Goal: Task Accomplishment & Management: Use online tool/utility

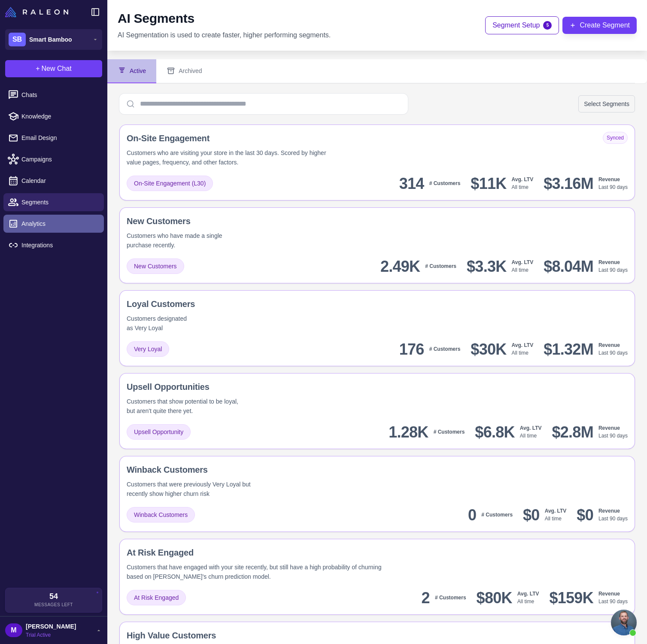
click at [39, 221] on span "Analytics" at bounding box center [59, 223] width 76 height 9
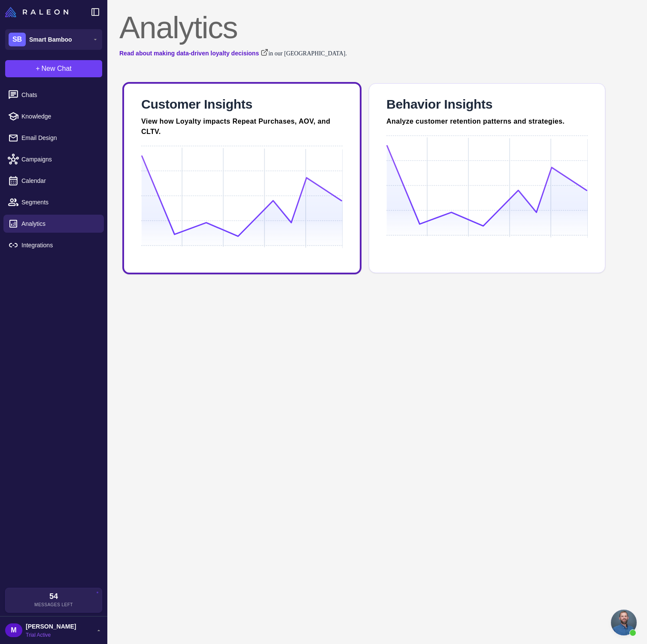
click at [196, 152] on div at bounding box center [241, 228] width 201 height 165
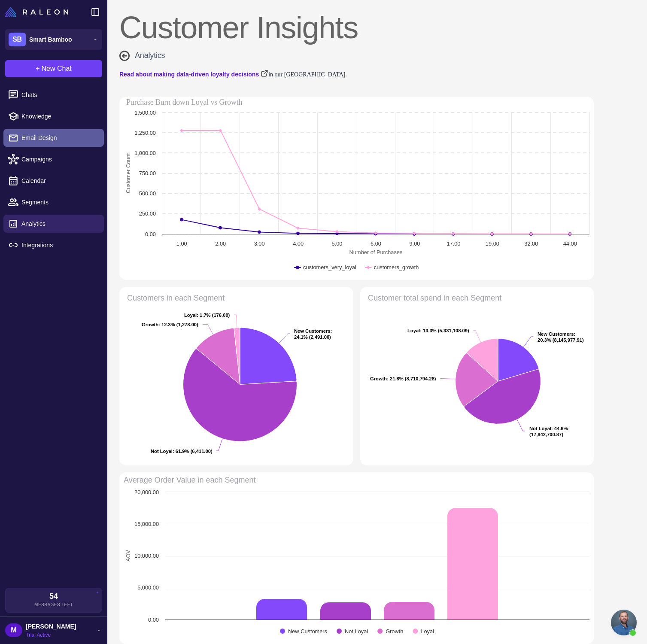
click at [66, 132] on link "Email Design" at bounding box center [53, 138] width 101 height 18
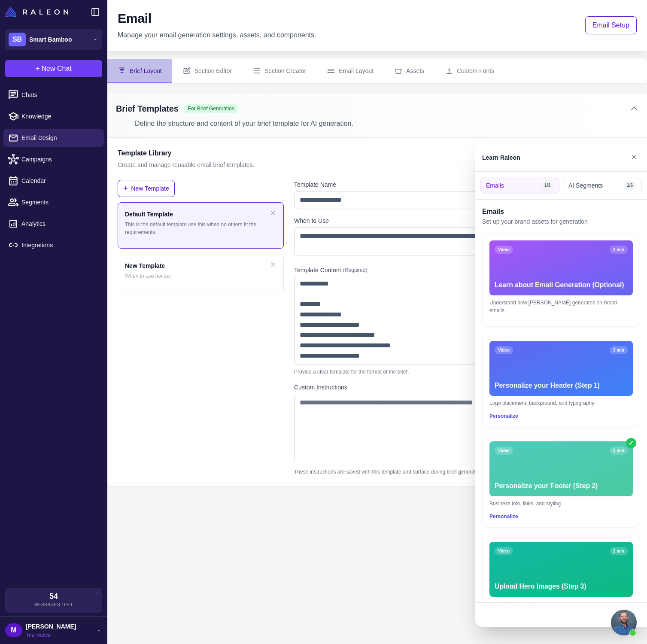
click at [59, 163] on div at bounding box center [323, 322] width 647 height 644
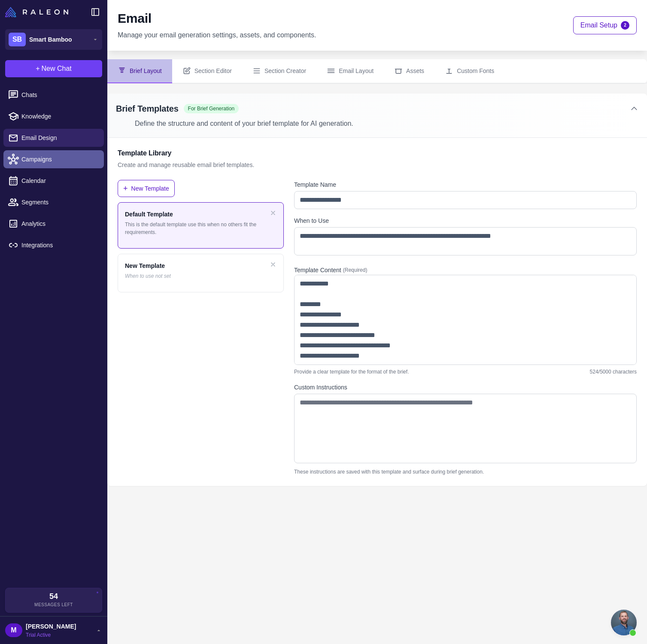
click at [45, 162] on span "Campaigns" at bounding box center [59, 159] width 76 height 9
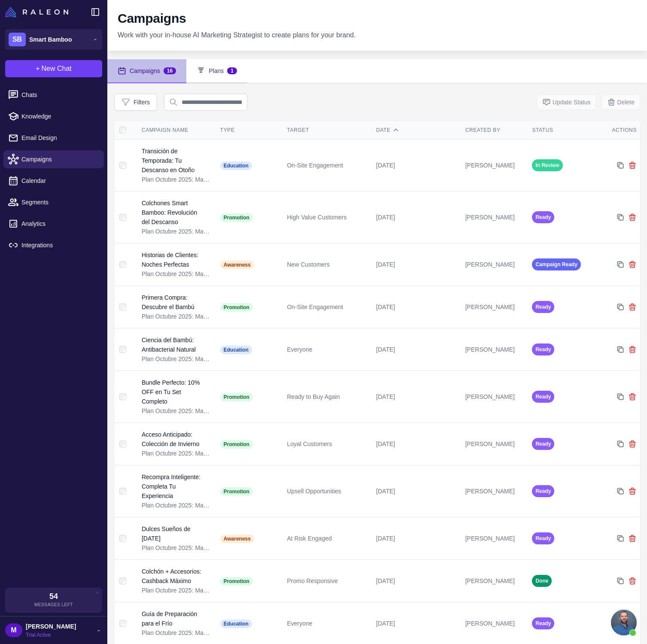
click at [222, 71] on button "Plans 1" at bounding box center [216, 71] width 61 height 24
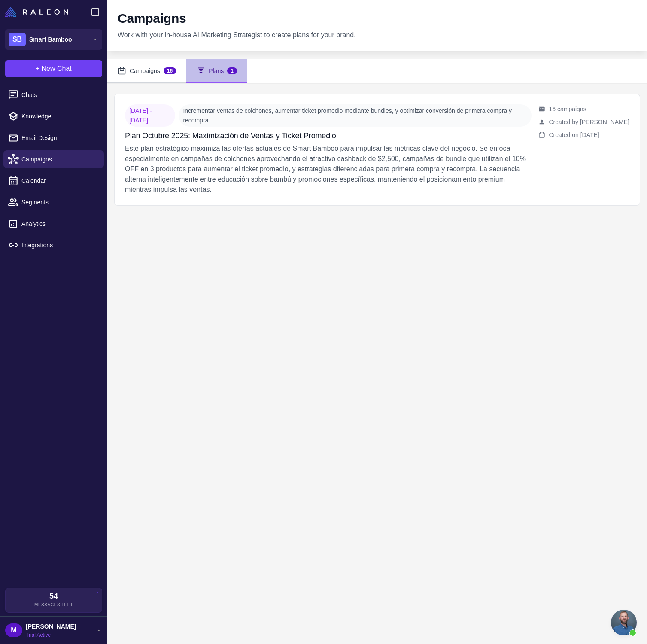
click at [140, 74] on button "Campaigns 16" at bounding box center [146, 71] width 79 height 24
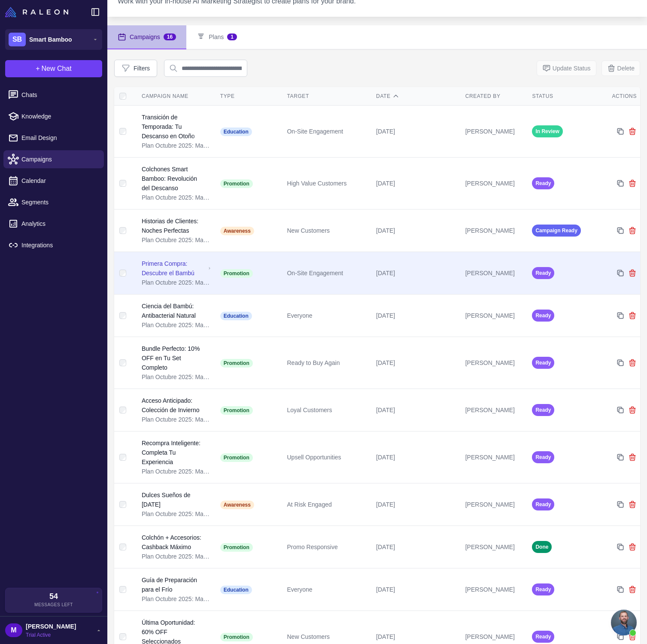
scroll to position [40, 0]
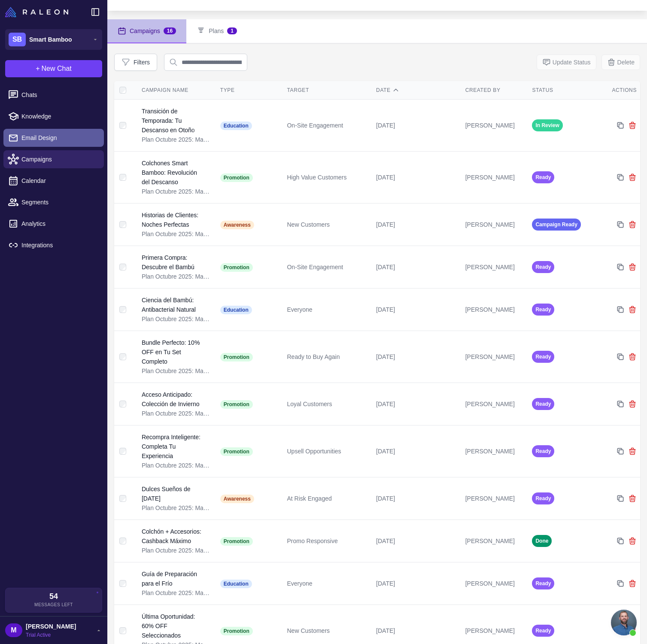
click at [56, 140] on span "Email Design" at bounding box center [59, 137] width 76 height 9
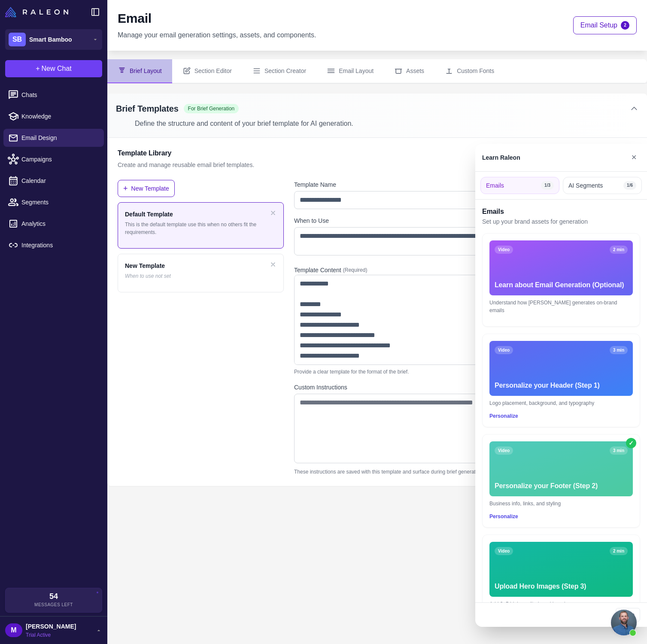
click at [532, 99] on div at bounding box center [323, 322] width 647 height 644
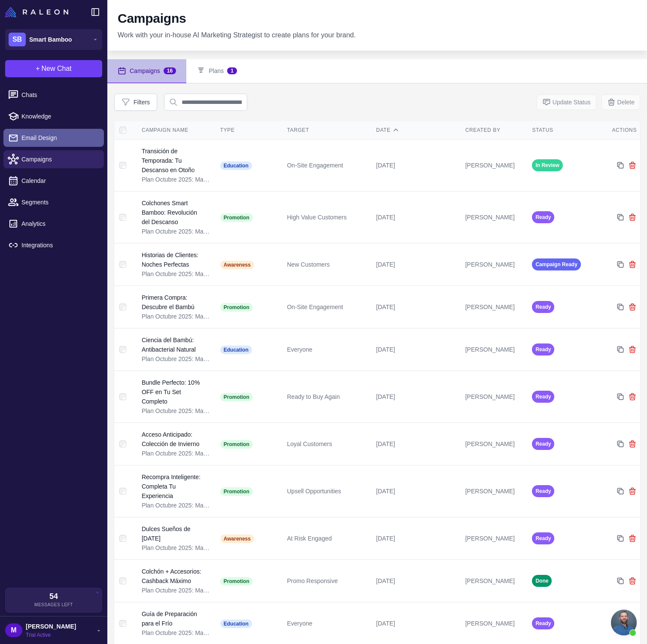
click at [40, 138] on span "Email Design" at bounding box center [59, 137] width 76 height 9
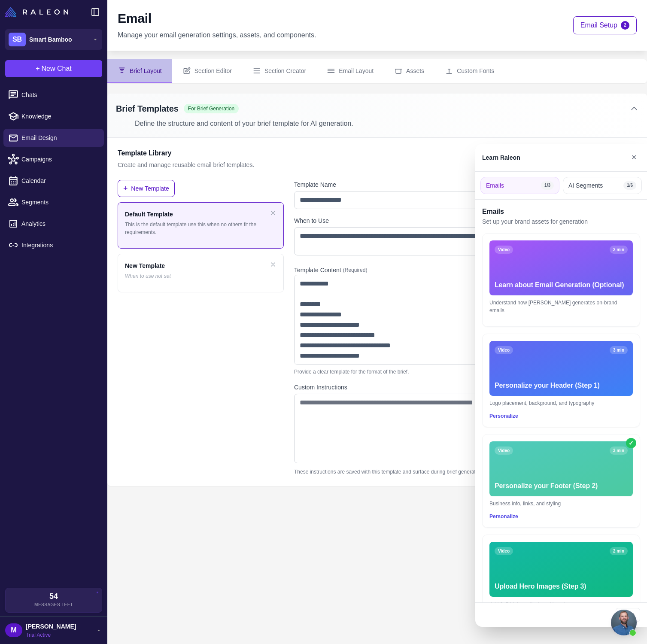
click at [73, 164] on div at bounding box center [323, 322] width 647 height 644
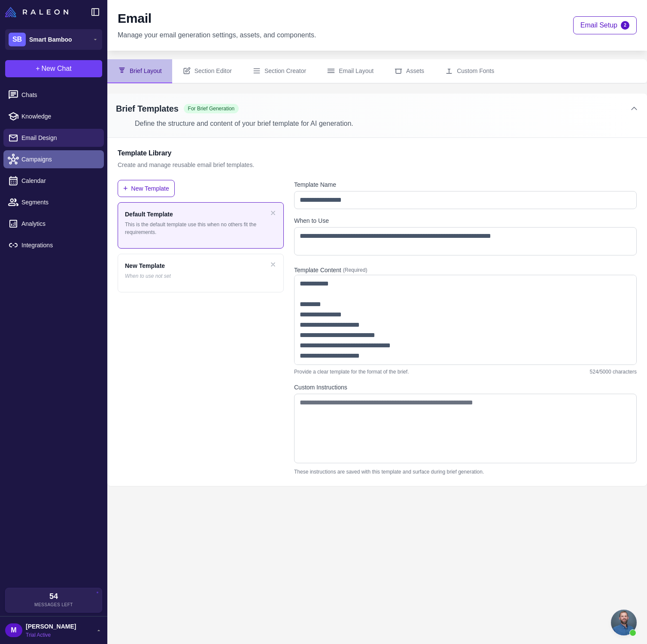
click at [64, 162] on span "Campaigns" at bounding box center [59, 159] width 76 height 9
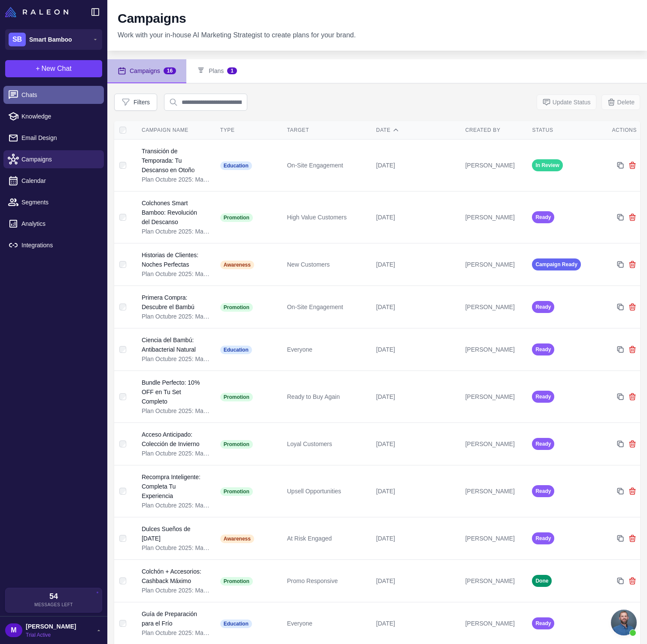
click at [67, 88] on link "Chats" at bounding box center [53, 95] width 101 height 18
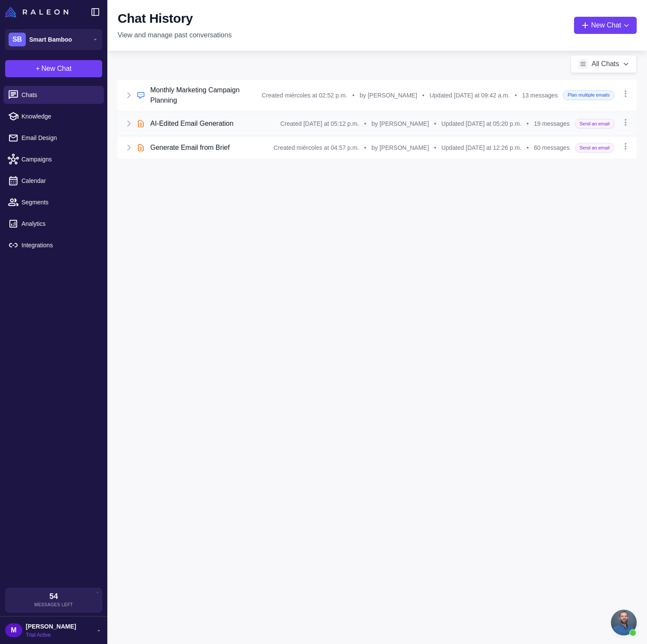
click at [245, 126] on div "AI-Edited Email Generation" at bounding box center [215, 124] width 130 height 10
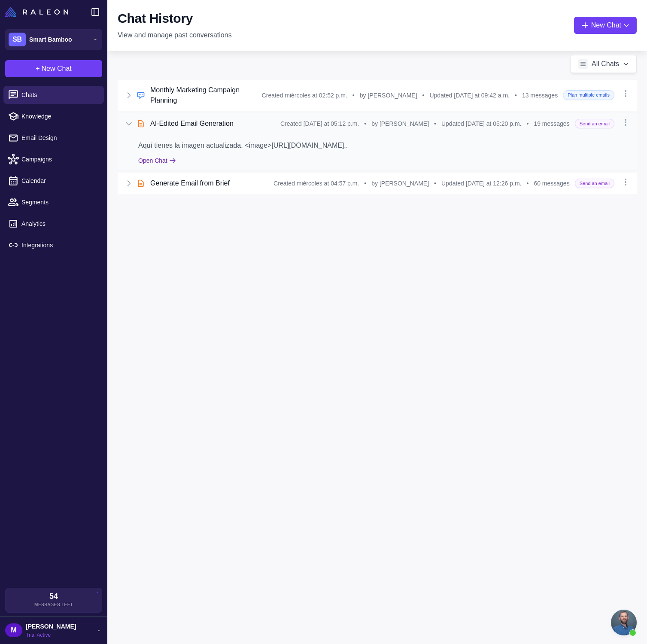
click at [164, 162] on button "Open Chat" at bounding box center [157, 160] width 38 height 9
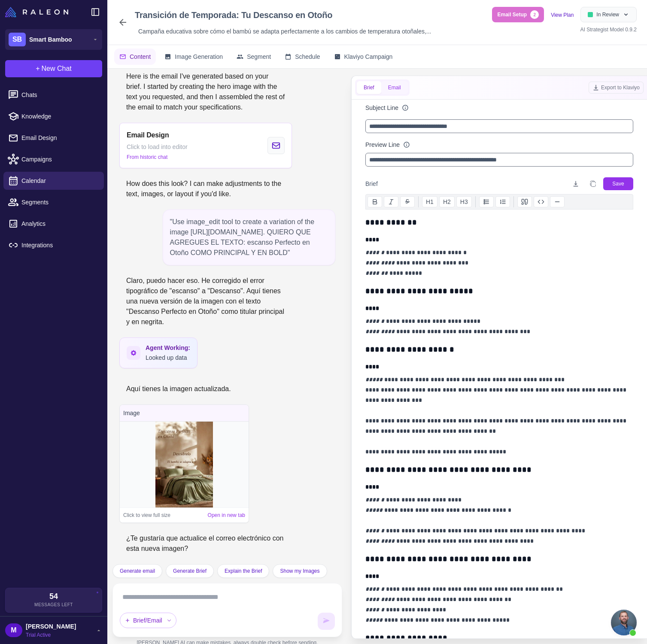
click at [405, 93] on button "Email" at bounding box center [394, 87] width 27 height 13
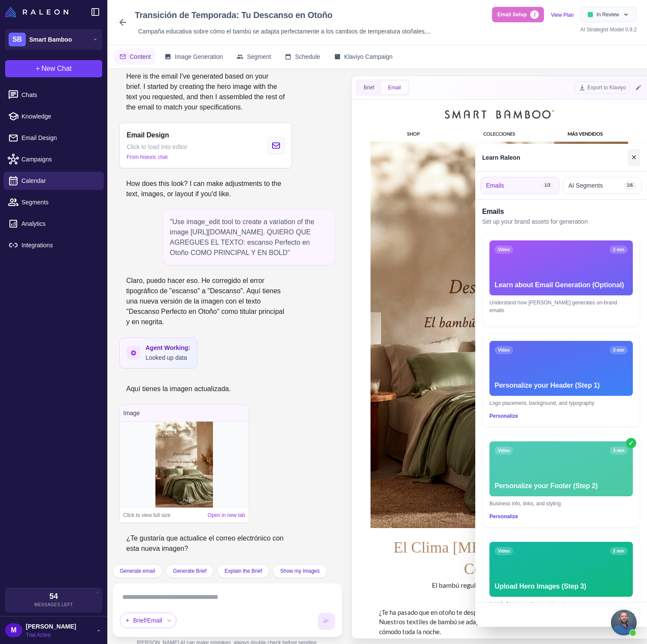
click at [633, 156] on button "✕" at bounding box center [634, 157] width 12 height 17
click at [626, 15] on div at bounding box center [323, 322] width 647 height 644
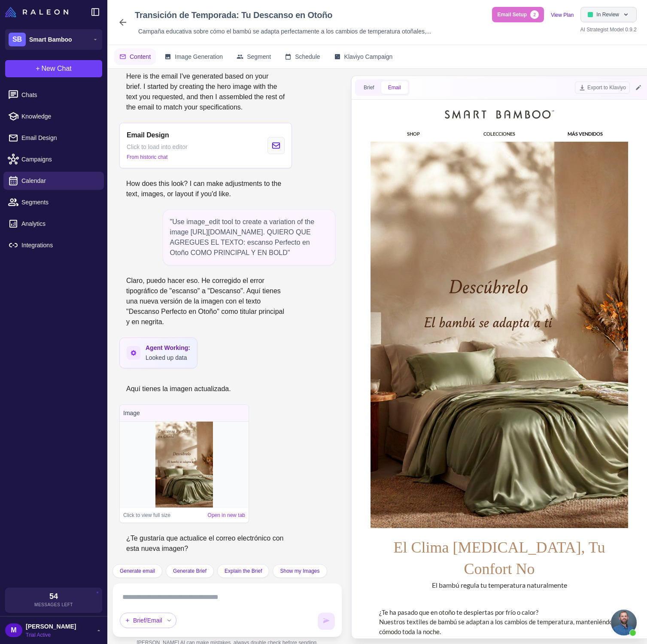
click at [626, 15] on icon at bounding box center [626, 15] width 3 height 2
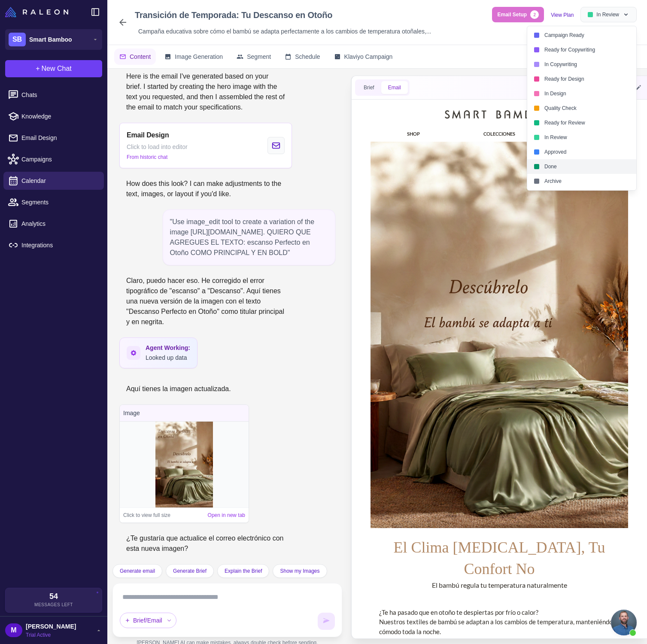
click at [585, 171] on div "Done" at bounding box center [581, 166] width 109 height 15
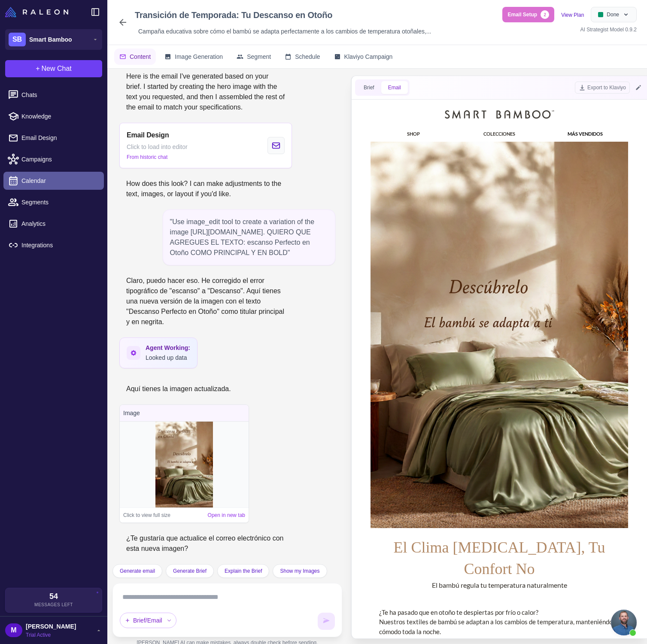
click at [50, 182] on span "Calendar" at bounding box center [59, 180] width 76 height 9
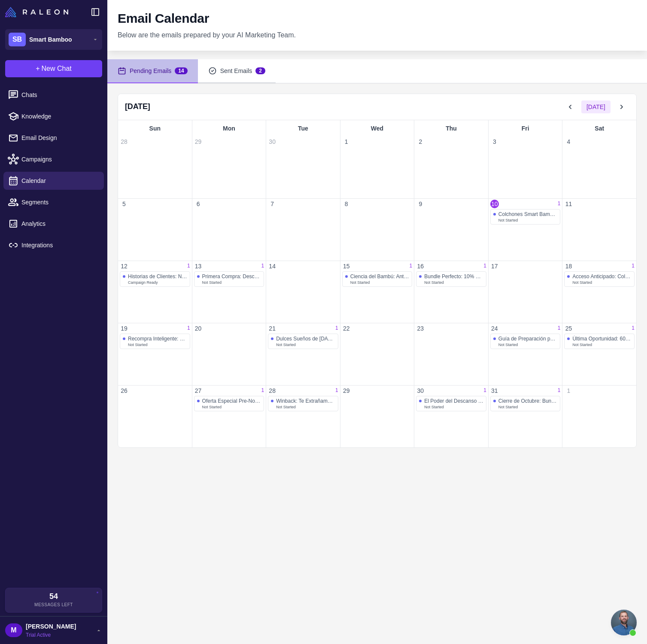
click at [242, 72] on button "Sent Emails 2" at bounding box center [237, 71] width 78 height 24
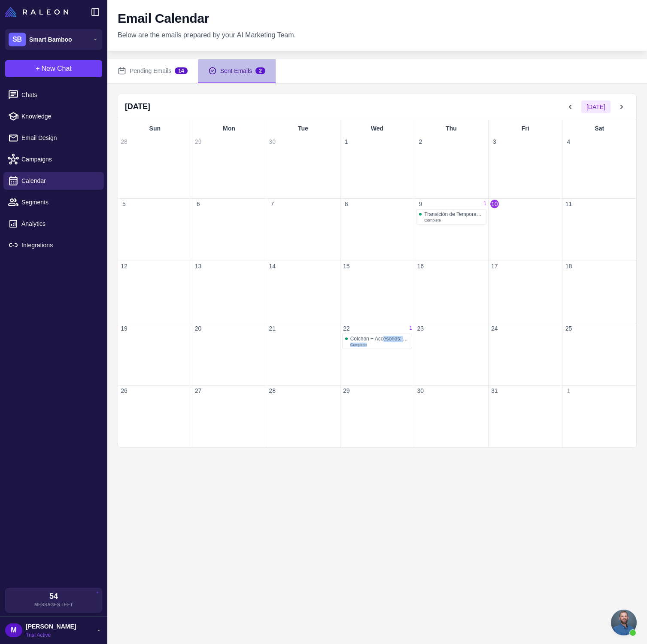
drag, startPoint x: 386, startPoint y: 339, endPoint x: 385, endPoint y: 372, distance: 32.2
click at [385, 372] on div "Colchón + Accesorios: Cashback Máximo Complete" at bounding box center [378, 360] width 74 height 52
drag, startPoint x: 363, startPoint y: 340, endPoint x: 382, endPoint y: 336, distance: 19.7
click at [378, 332] on div "22 1 Colchón + Accesorios: Cashback Máximo Complete" at bounding box center [378, 354] width 74 height 62
click at [383, 338] on div "Colchón + Accesorios: Cashback Máximo" at bounding box center [380, 339] width 59 height 6
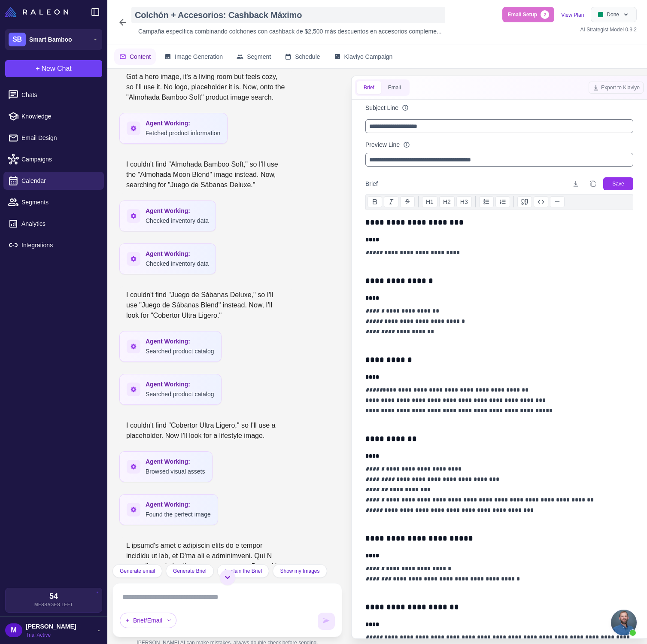
scroll to position [325, 0]
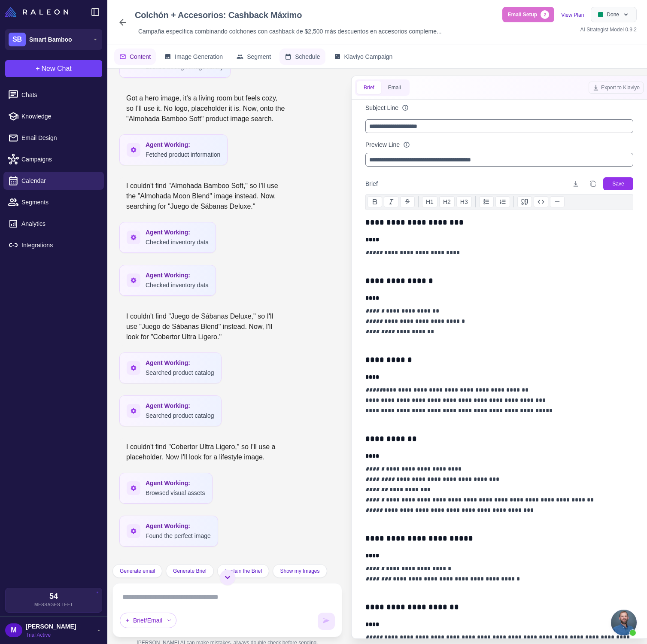
click at [292, 54] on icon at bounding box center [288, 56] width 7 height 7
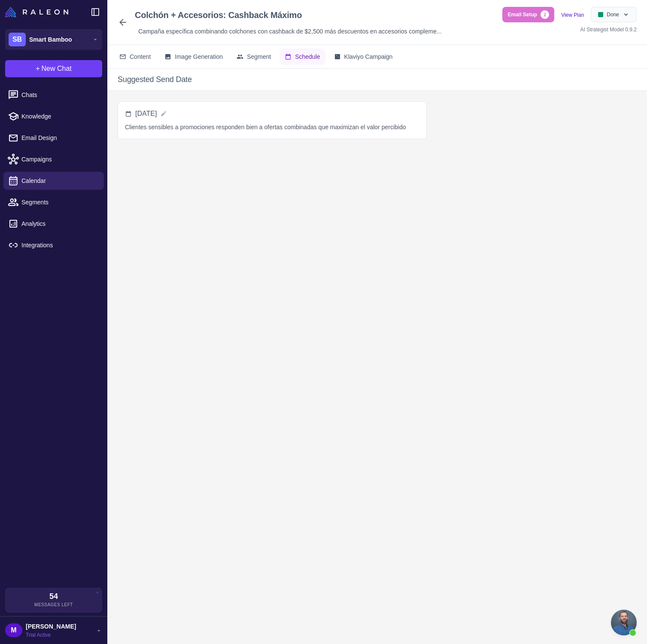
click at [125, 27] on div "Colchón + Accesorios: Cashback Máximo Campaña específica combinando colchones c…" at bounding box center [282, 22] width 328 height 31
click at [123, 21] on icon at bounding box center [123, 22] width 10 height 10
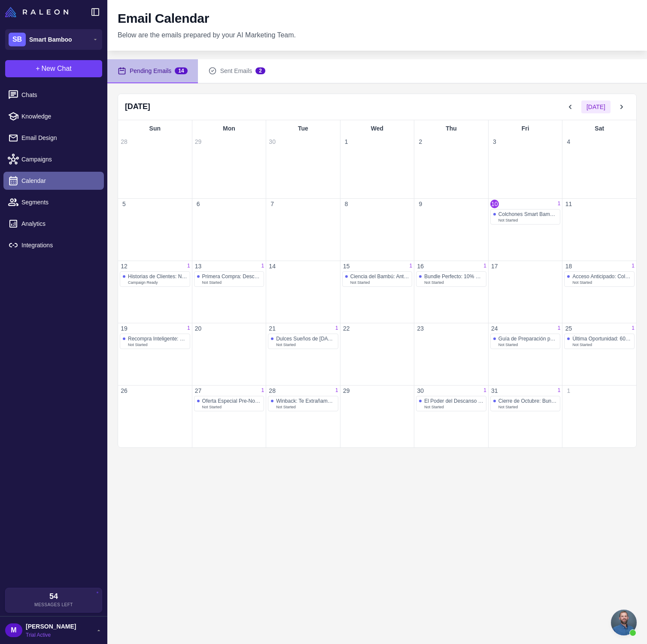
click at [74, 180] on span "Calendar" at bounding box center [59, 180] width 76 height 9
click at [42, 95] on span "Chats" at bounding box center [59, 94] width 76 height 9
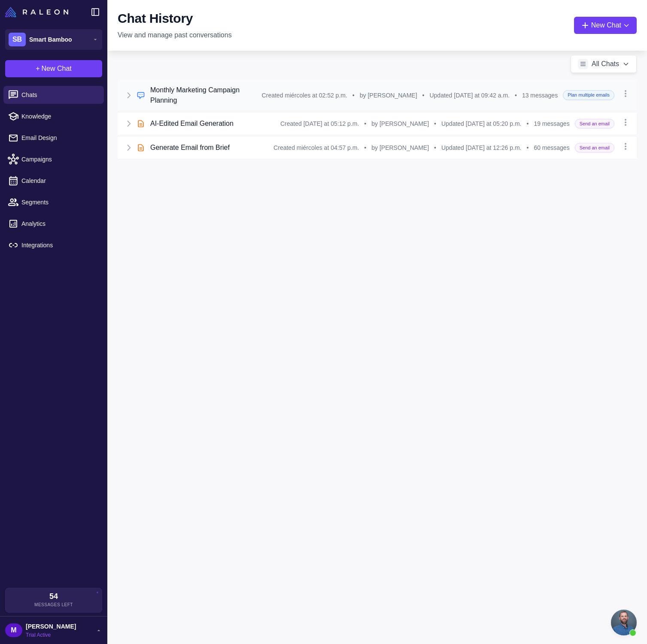
click at [210, 102] on h3 "Monthly Marketing Campaign Planning" at bounding box center [206, 95] width 112 height 21
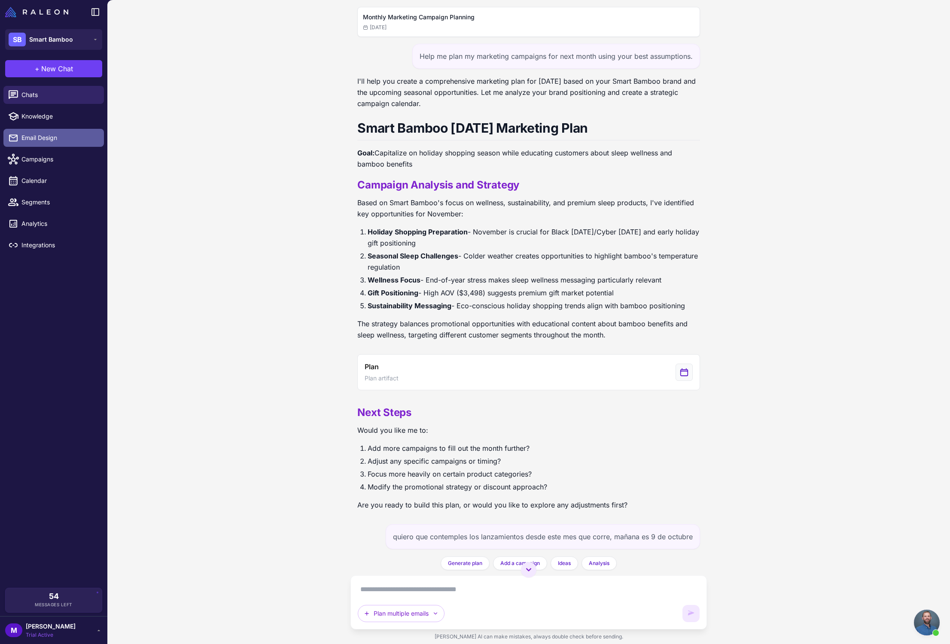
click at [67, 146] on link "Email Design" at bounding box center [53, 138] width 101 height 18
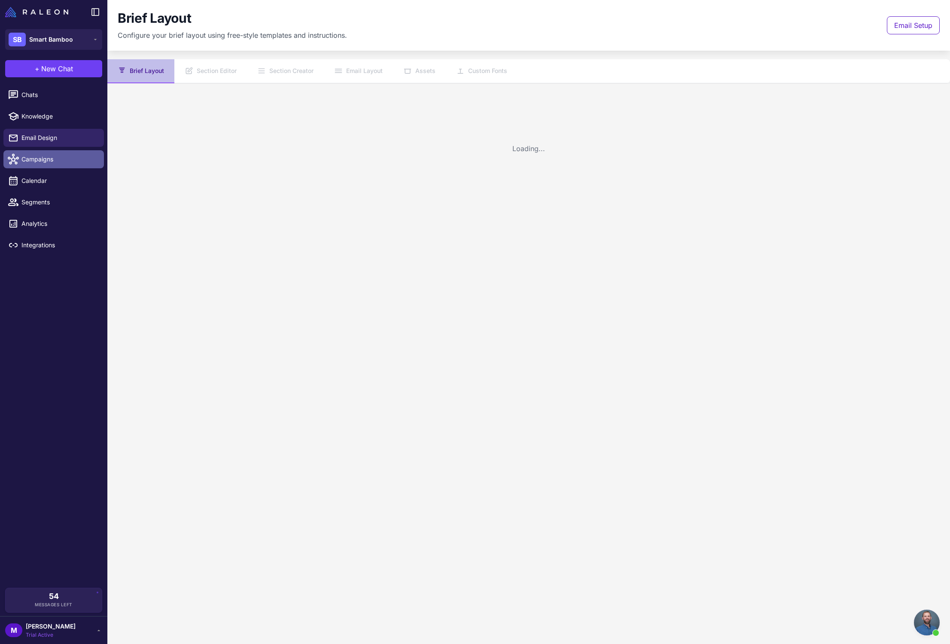
click at [59, 159] on span "Campaigns" at bounding box center [59, 159] width 76 height 9
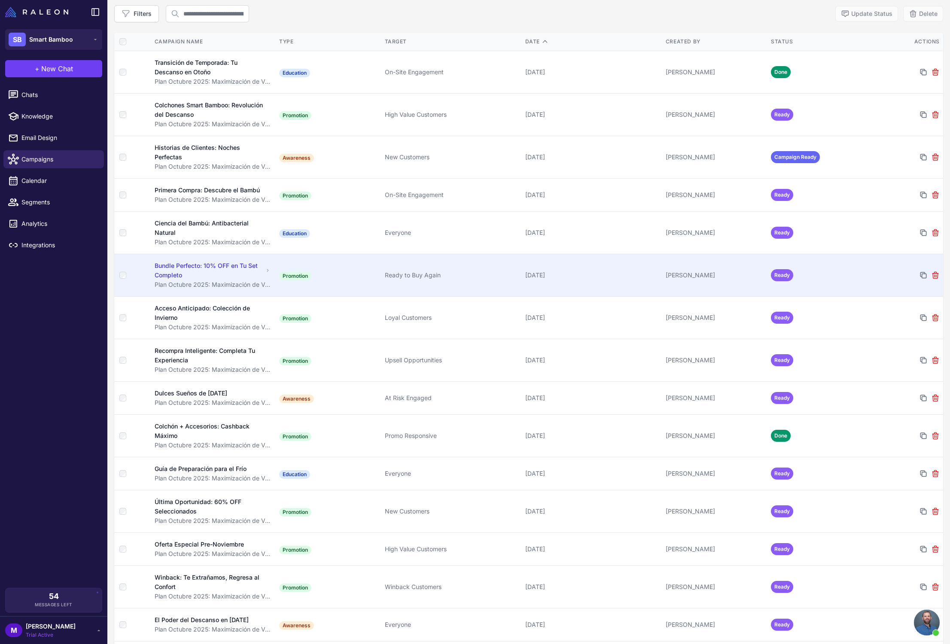
scroll to position [88, 0]
click at [194, 273] on div "Bundle Perfecto: 10% OFF en Tu Set Completo" at bounding box center [209, 271] width 109 height 19
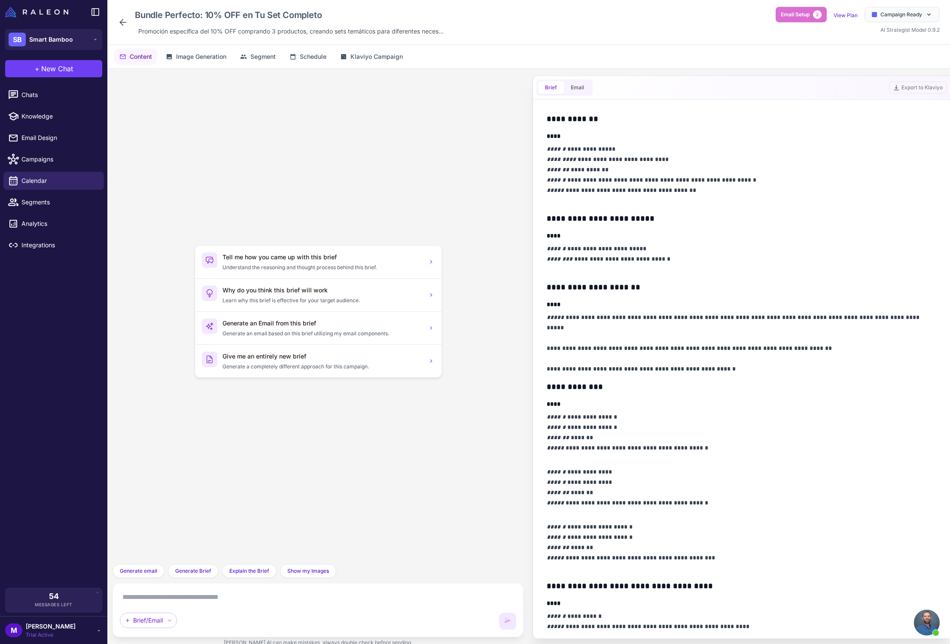
scroll to position [324, 0]
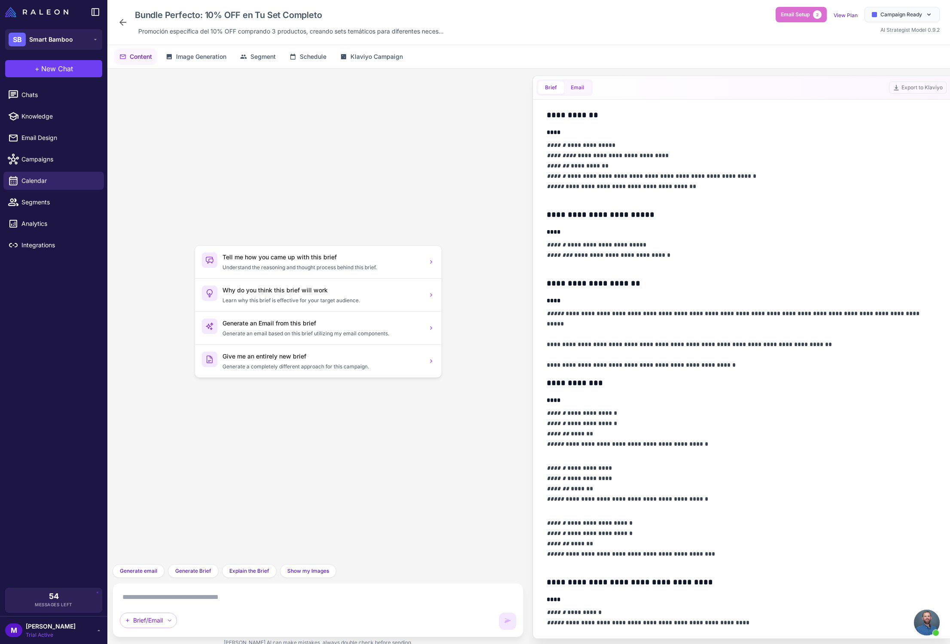
click at [579, 86] on button "Email" at bounding box center [577, 87] width 27 height 13
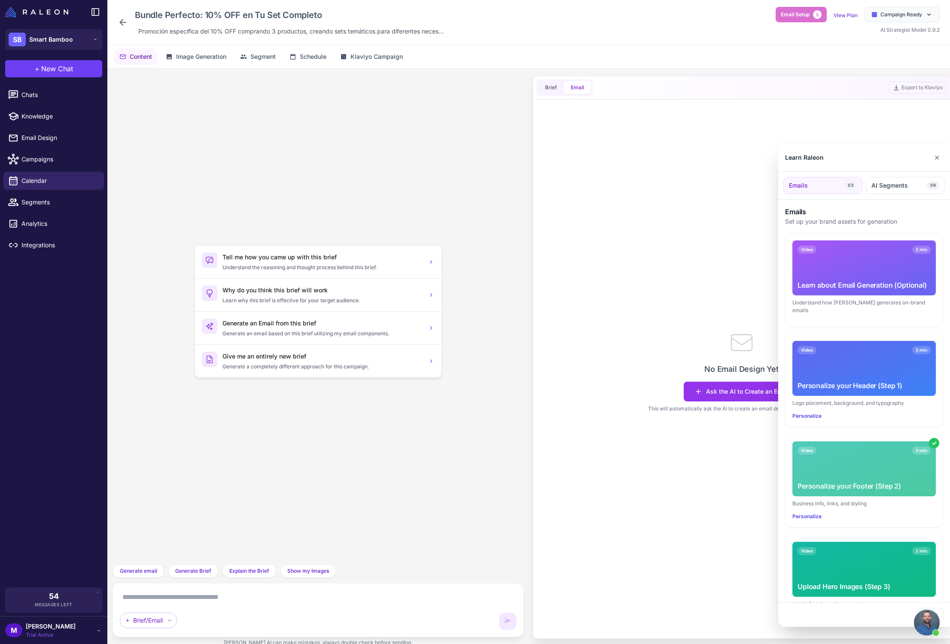
click at [647, 396] on div at bounding box center [475, 322] width 950 height 644
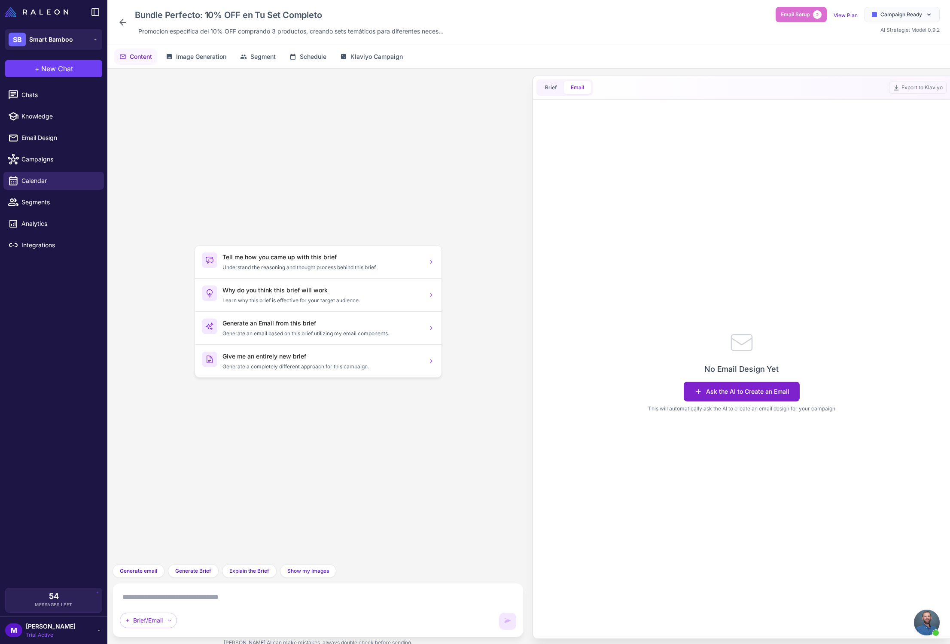
click at [647, 395] on button "Ask the AI to Create an Email" at bounding box center [742, 392] width 116 height 20
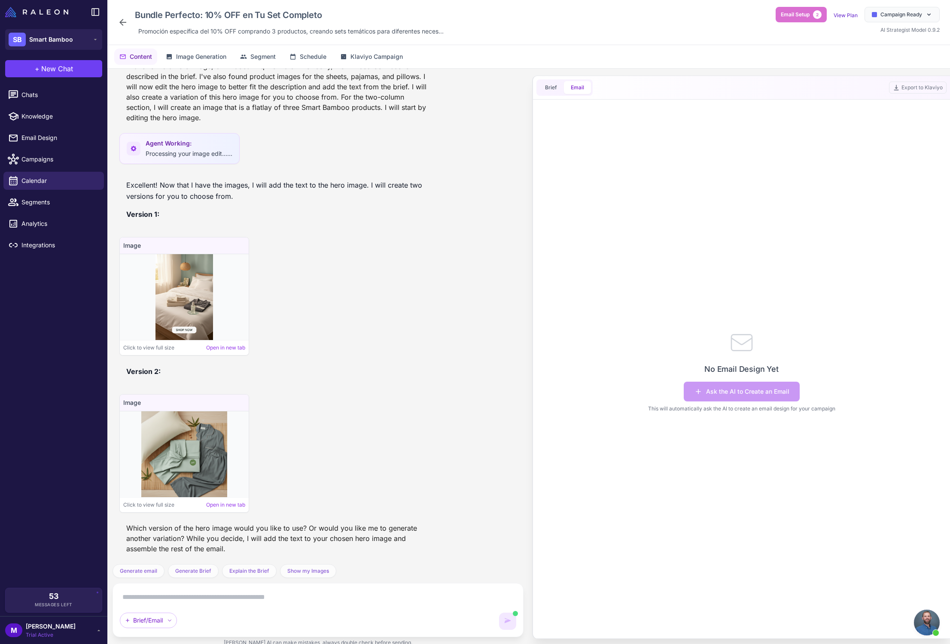
scroll to position [198, 0]
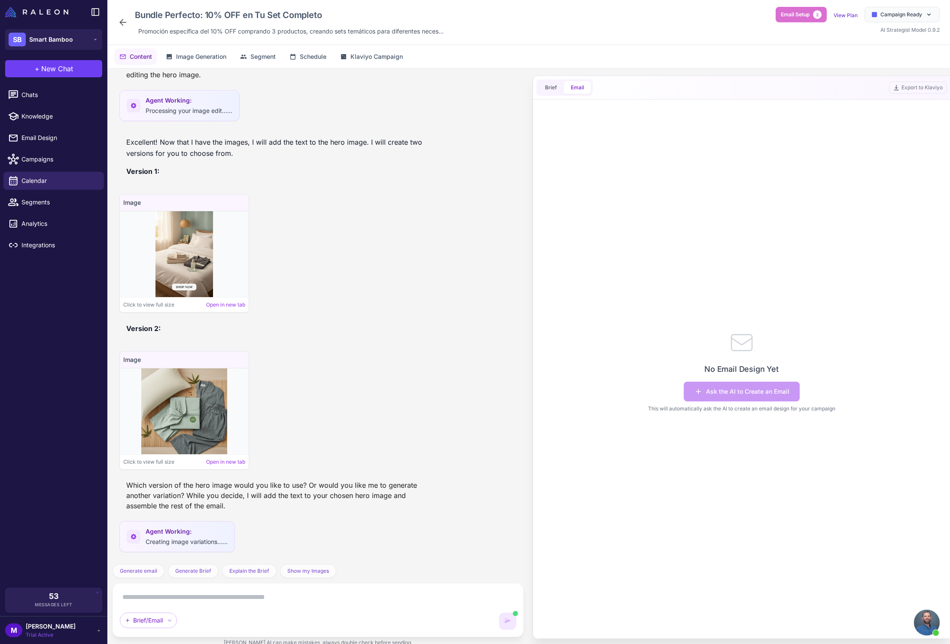
click at [216, 234] on div at bounding box center [184, 254] width 129 height 86
click at [190, 246] on img at bounding box center [183, 254] width 57 height 86
click at [228, 306] on div "Generate an email based on my brief, you can edit images with variations and ed…" at bounding box center [318, 317] width 411 height 496
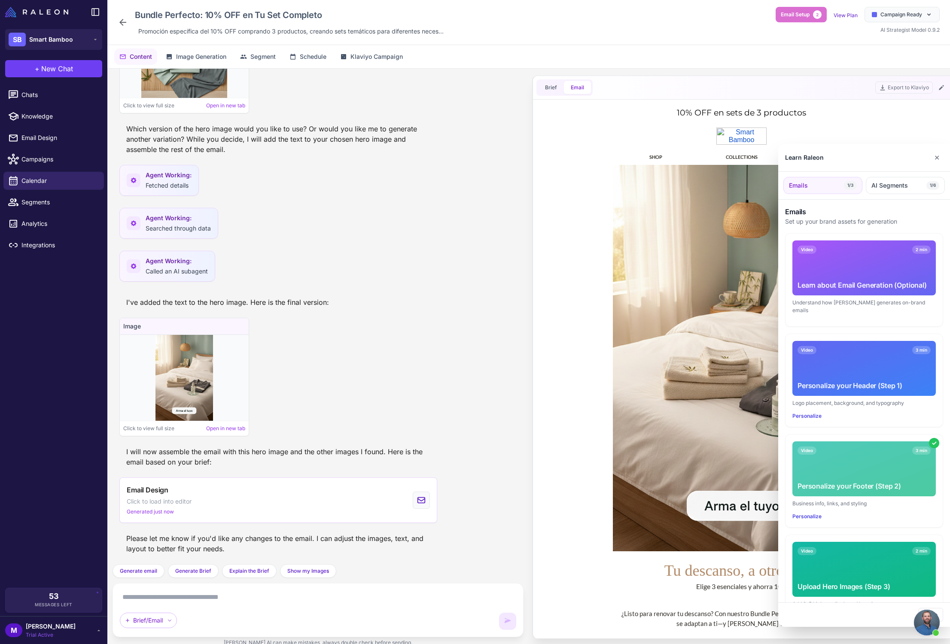
scroll to position [0, 0]
click at [647, 159] on button "✕" at bounding box center [937, 157] width 12 height 17
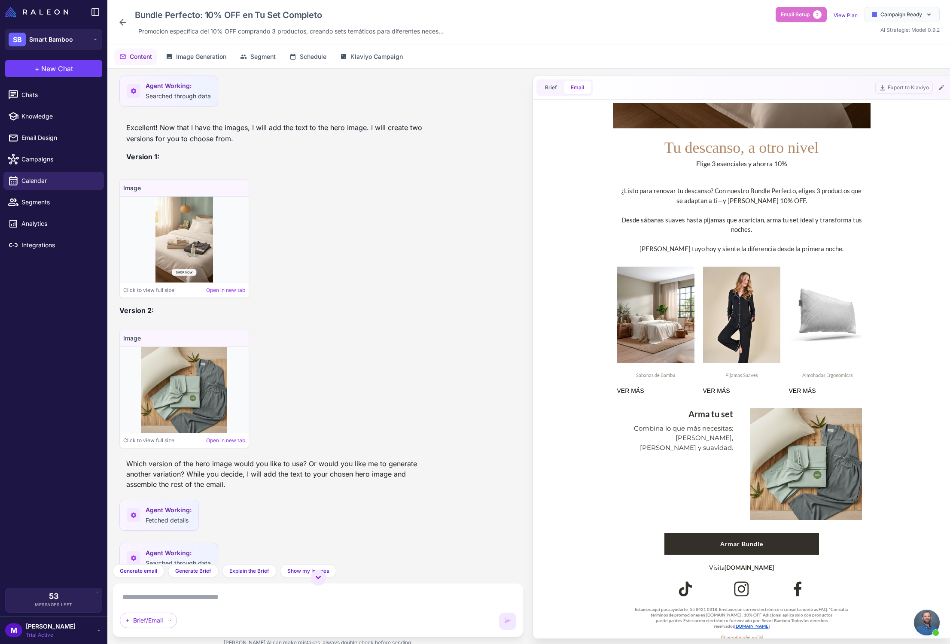
scroll to position [479, 0]
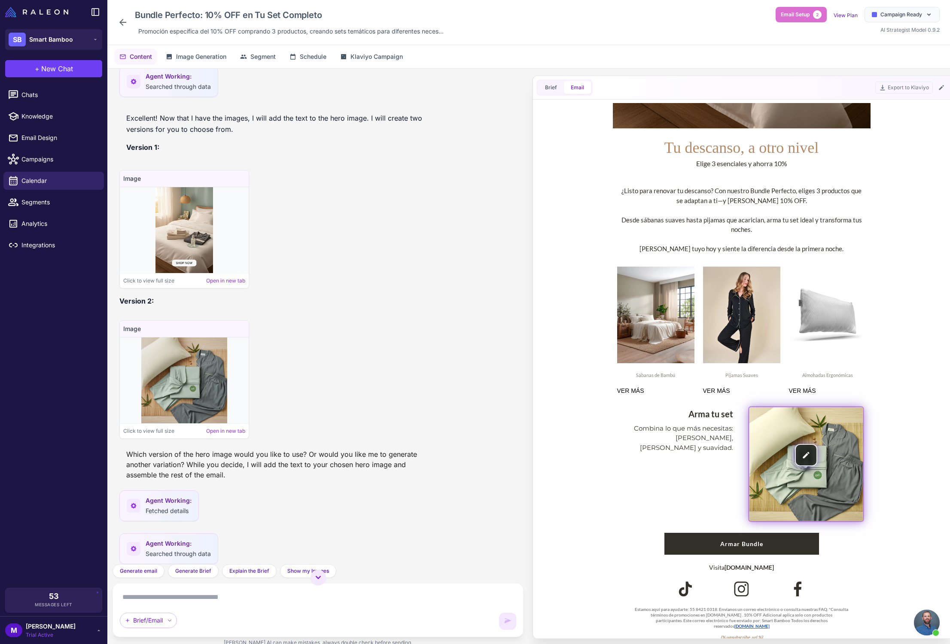
click at [647, 451] on img at bounding box center [806, 464] width 114 height 114
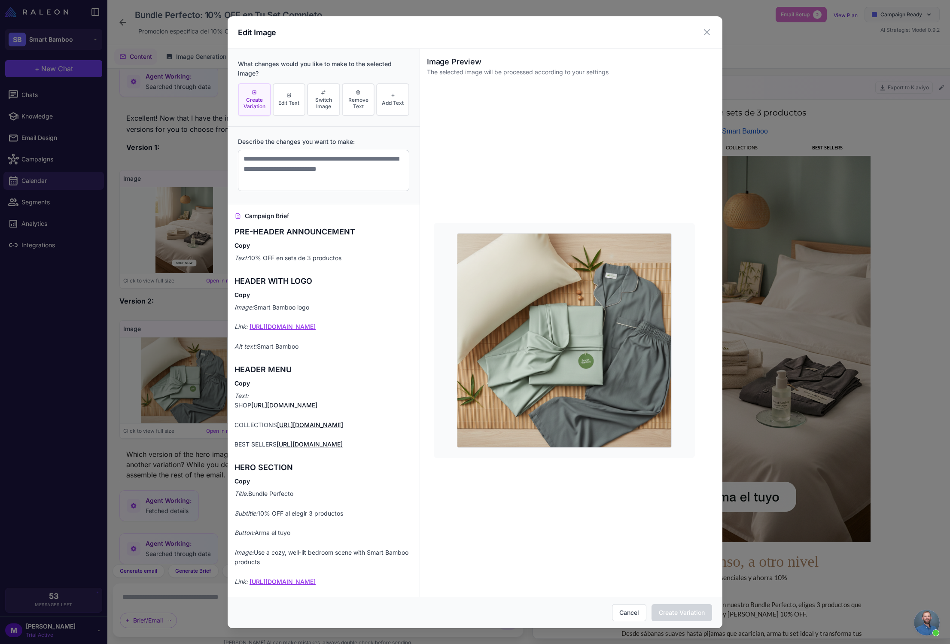
scroll to position [0, 0]
click at [647, 399] on div "Edit Image What changes would you like to make to the selected image? Create Va…" at bounding box center [475, 322] width 950 height 644
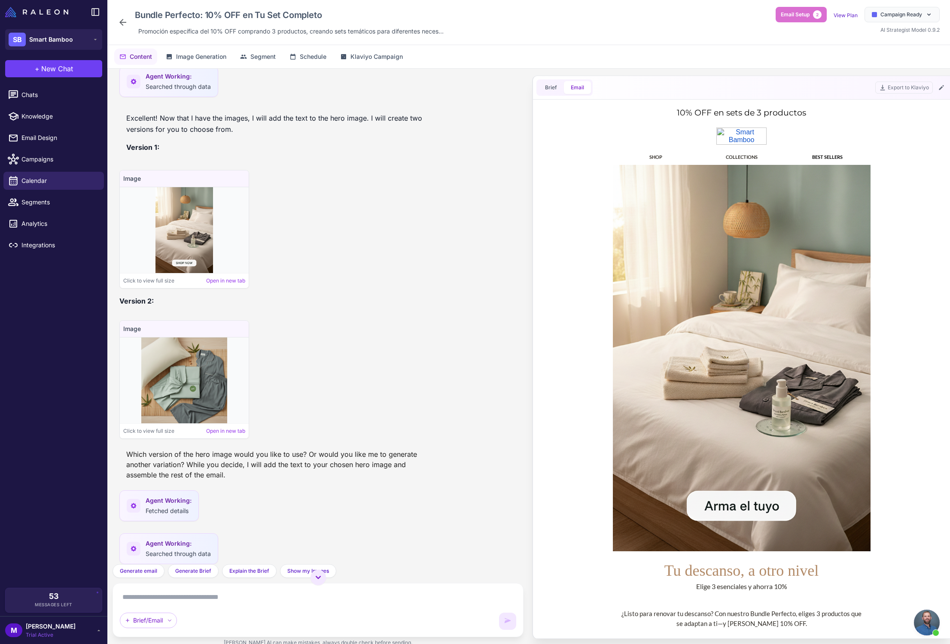
click at [586, 331] on div at bounding box center [742, 358] width 390 height 387
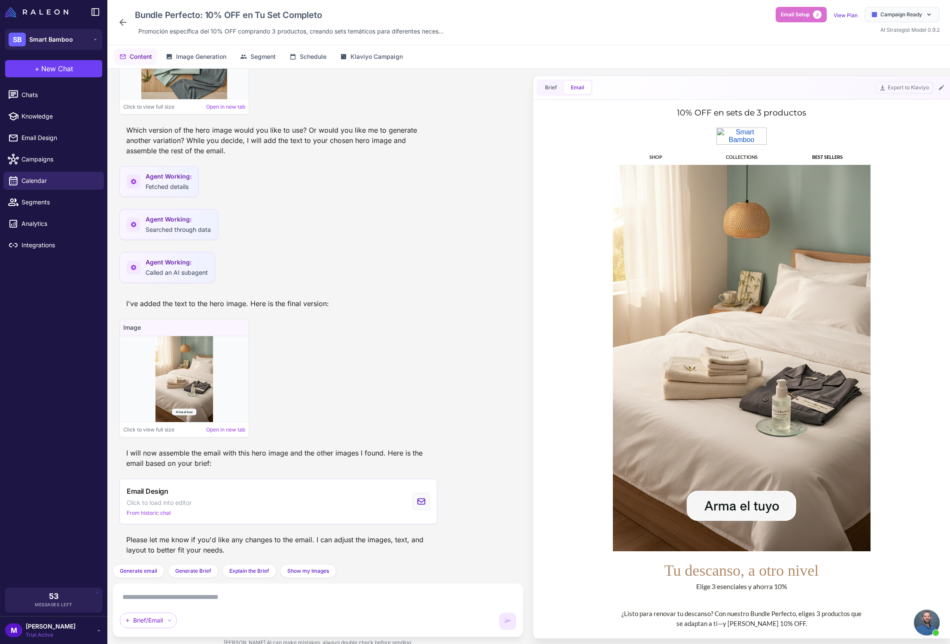
scroll to position [805, 0]
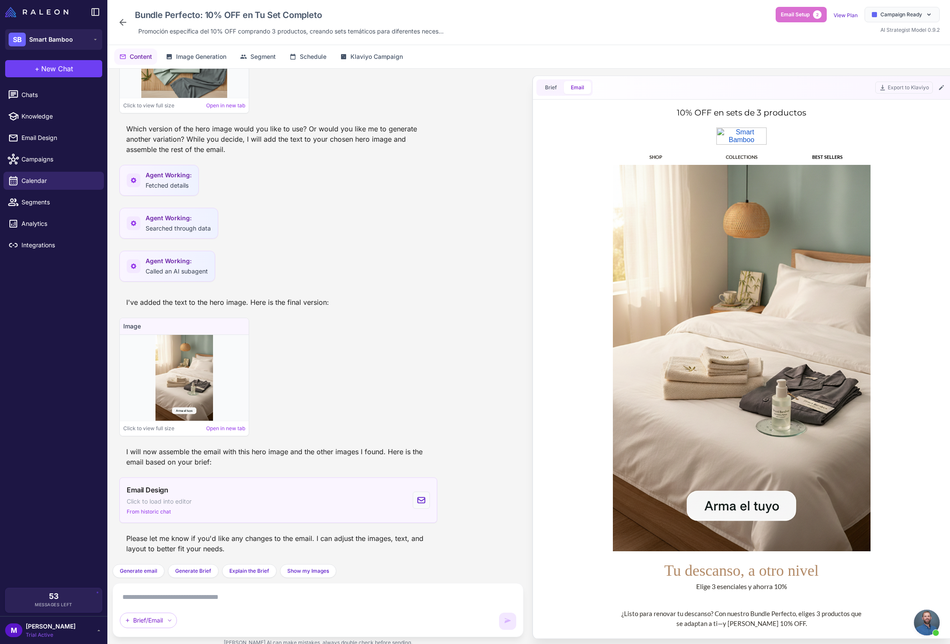
click at [356, 507] on div "Email Design Click to load into editor From historic chat" at bounding box center [278, 501] width 318 height 46
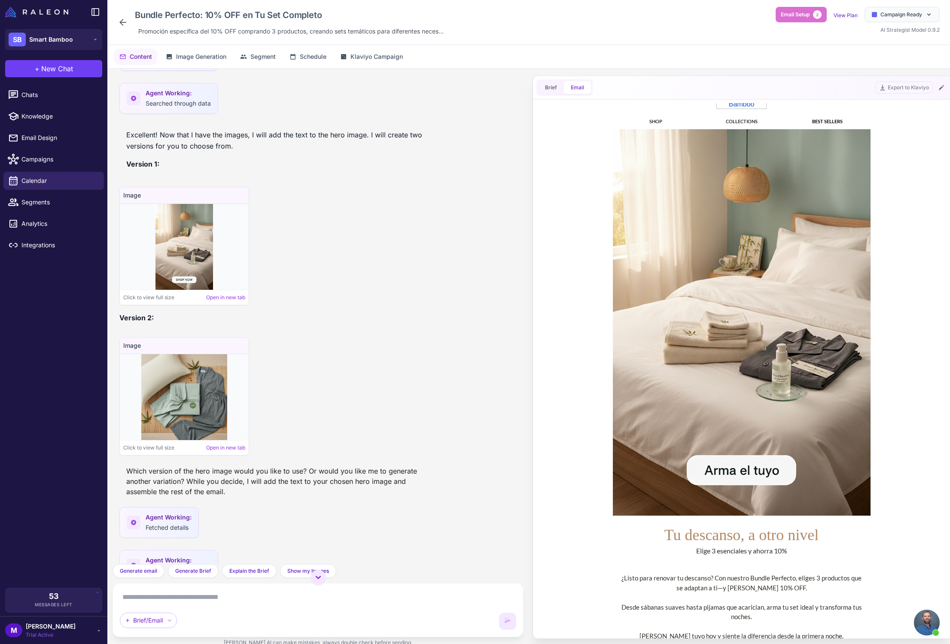
scroll to position [381, 0]
